Goal: Transaction & Acquisition: Purchase product/service

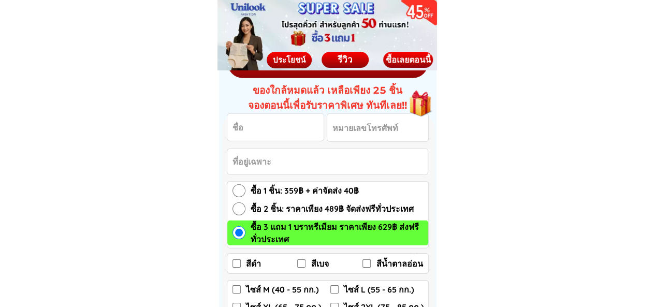
scroll to position [1502, 0]
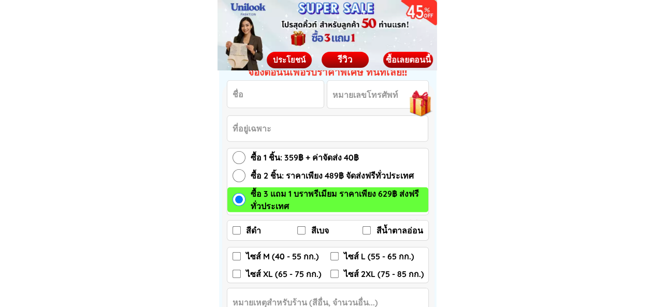
scroll to position [1502, 0]
